Goal: Task Accomplishment & Management: Manage account settings

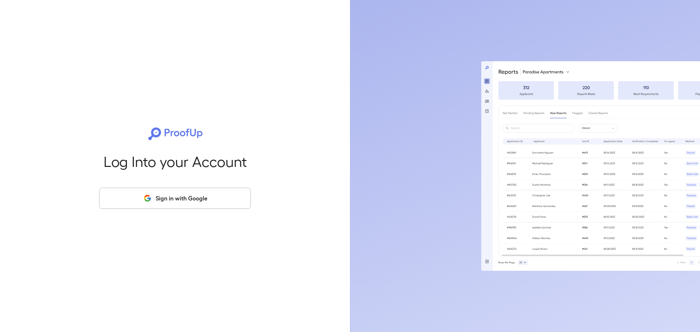
click at [152, 196] on icon "button" at bounding box center [147, 198] width 9 height 9
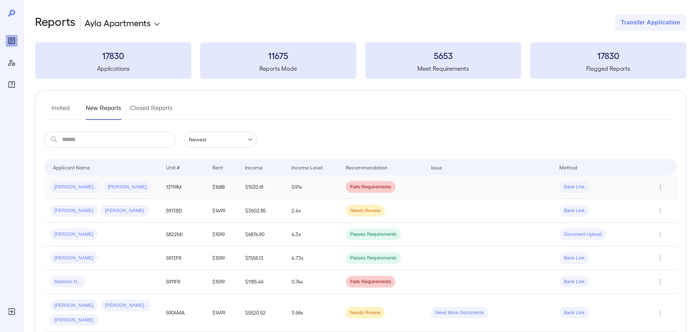
click at [62, 186] on span "Demetrick L..." at bounding box center [75, 187] width 50 height 7
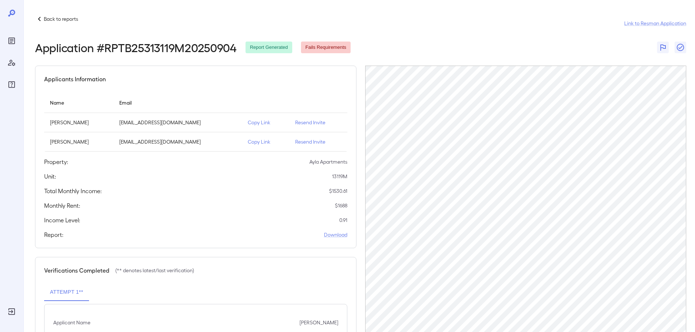
click at [304, 123] on p "Resend Invite" at bounding box center [318, 122] width 46 height 7
